Goal: Task Accomplishment & Management: Use online tool/utility

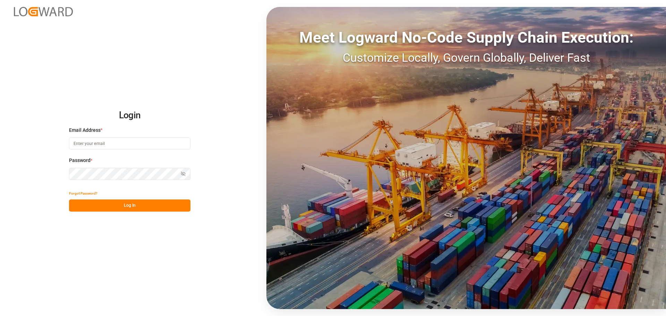
type input "[PERSON_NAME][EMAIL_ADDRESS][PERSON_NAME][DOMAIN_NAME]"
click at [158, 210] on button "Log In" at bounding box center [129, 205] width 121 height 12
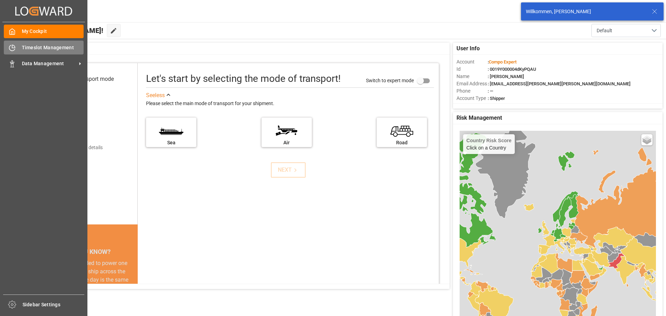
click at [16, 45] on div "Timeslot Management Timeslot Management" at bounding box center [44, 48] width 80 height 14
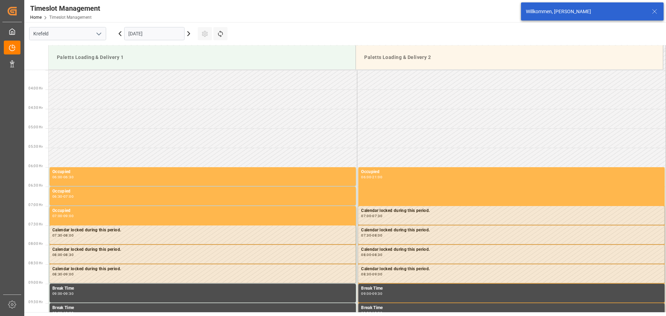
scroll to position [267, 0]
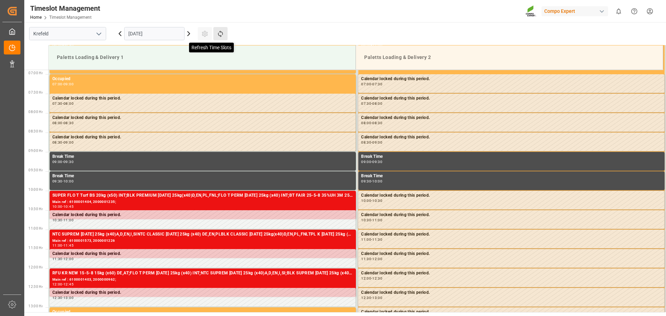
click at [221, 34] on icon at bounding box center [220, 33] width 7 height 7
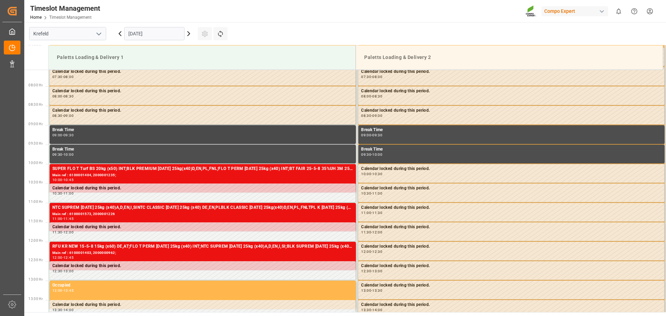
scroll to position [337, 0]
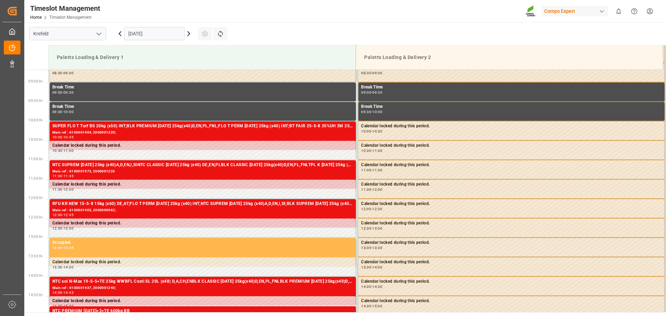
click at [120, 32] on icon at bounding box center [120, 34] width 2 height 4
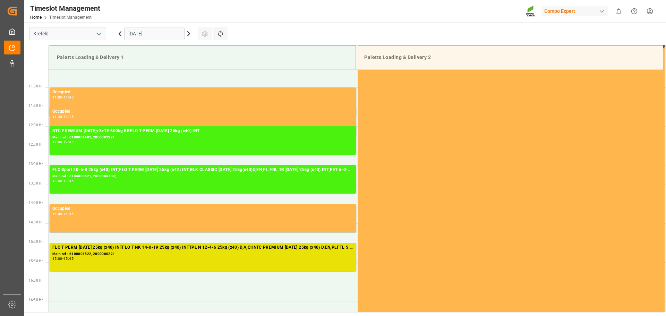
scroll to position [406, 0]
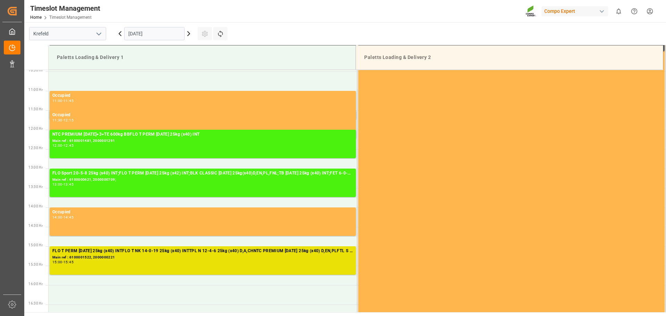
click at [191, 32] on icon at bounding box center [188, 33] width 8 height 8
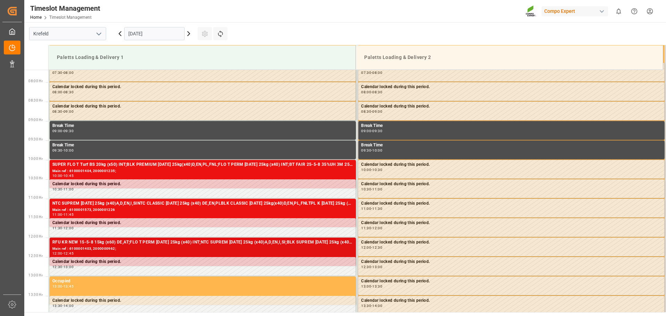
scroll to position [302, 0]
